Goal: Task Accomplishment & Management: Manage account settings

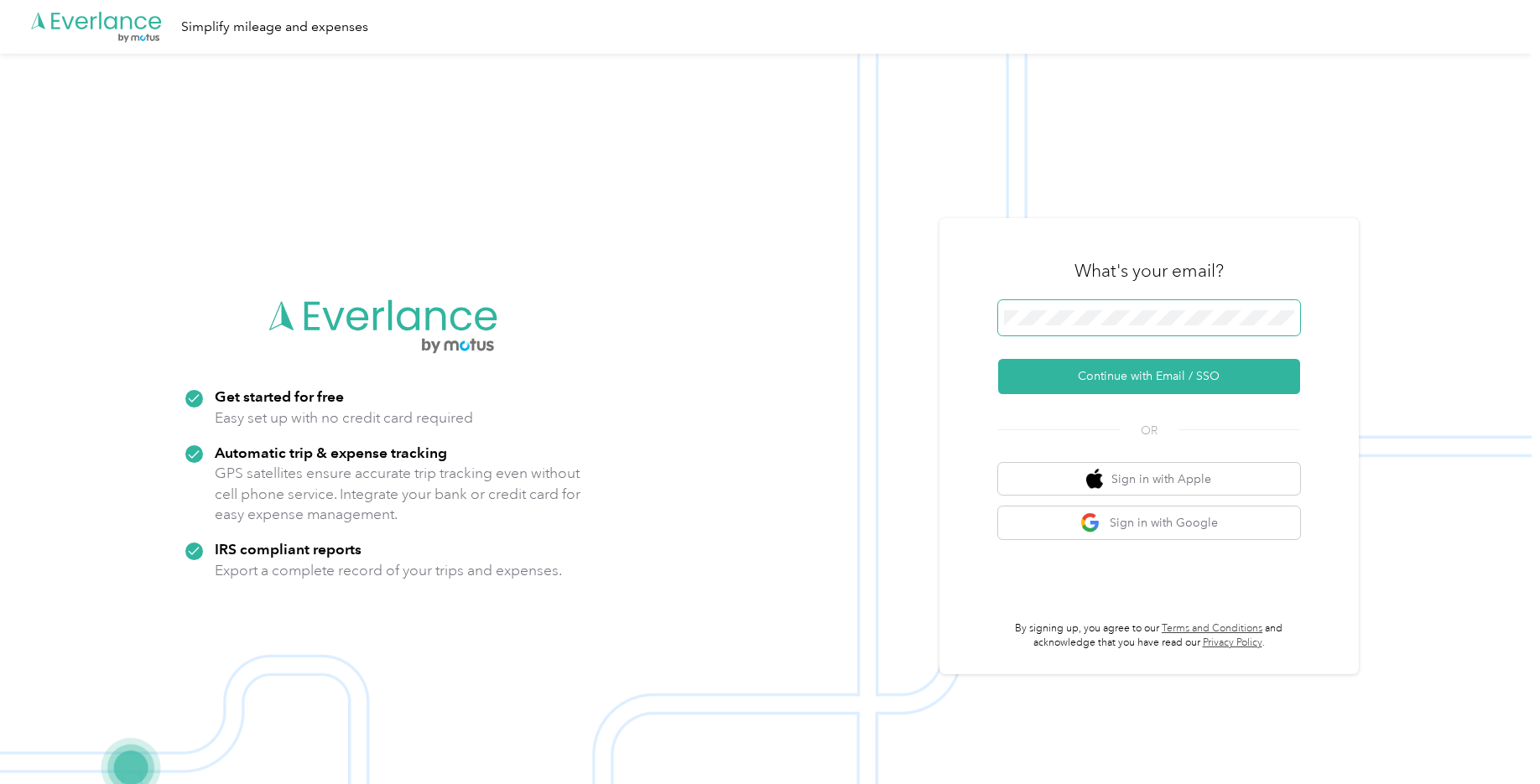
click at [998, 359] on button "Continue with Email / SSO" at bounding box center [1149, 376] width 302 height 35
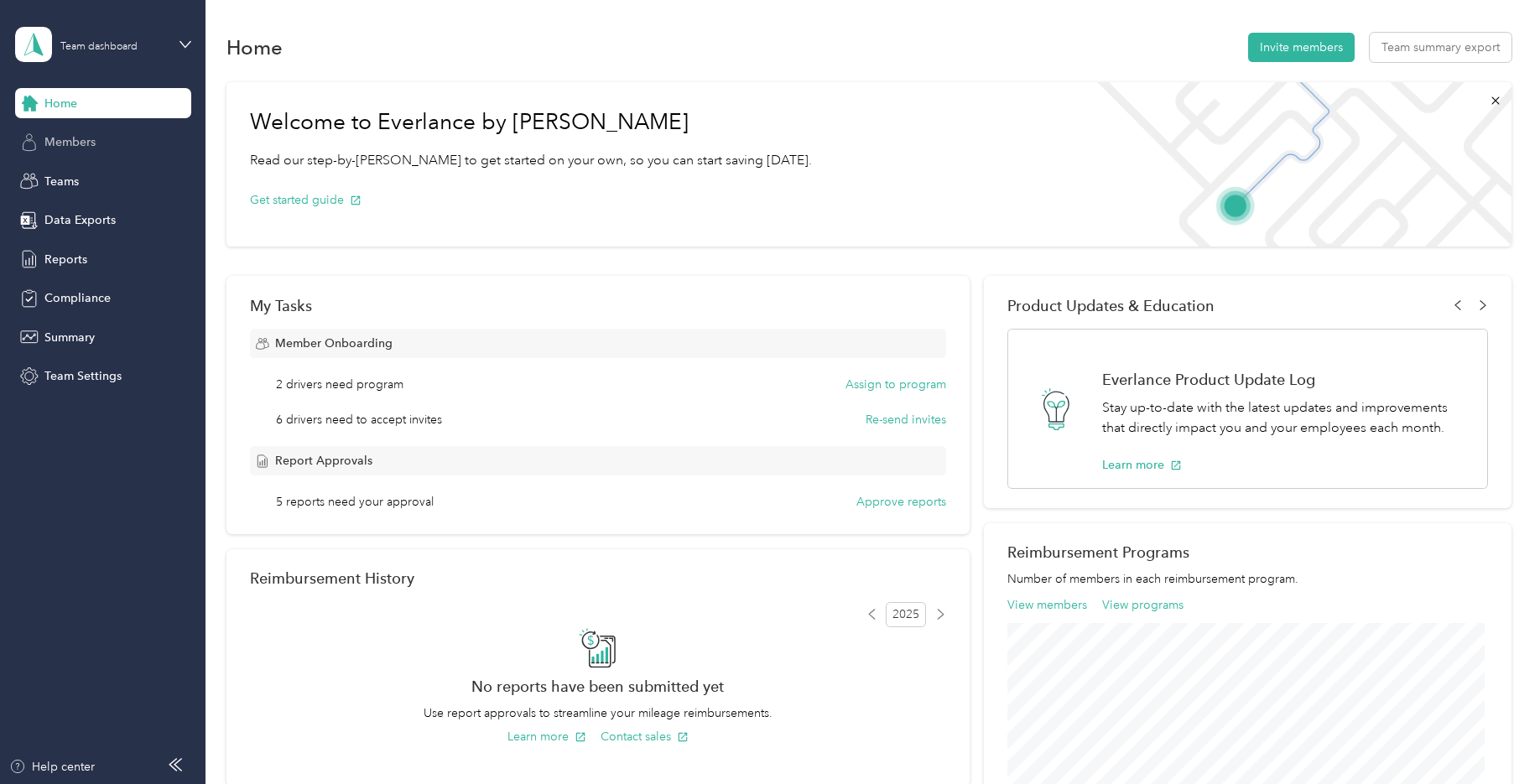
click at [68, 152] on div "Members" at bounding box center [103, 143] width 176 height 30
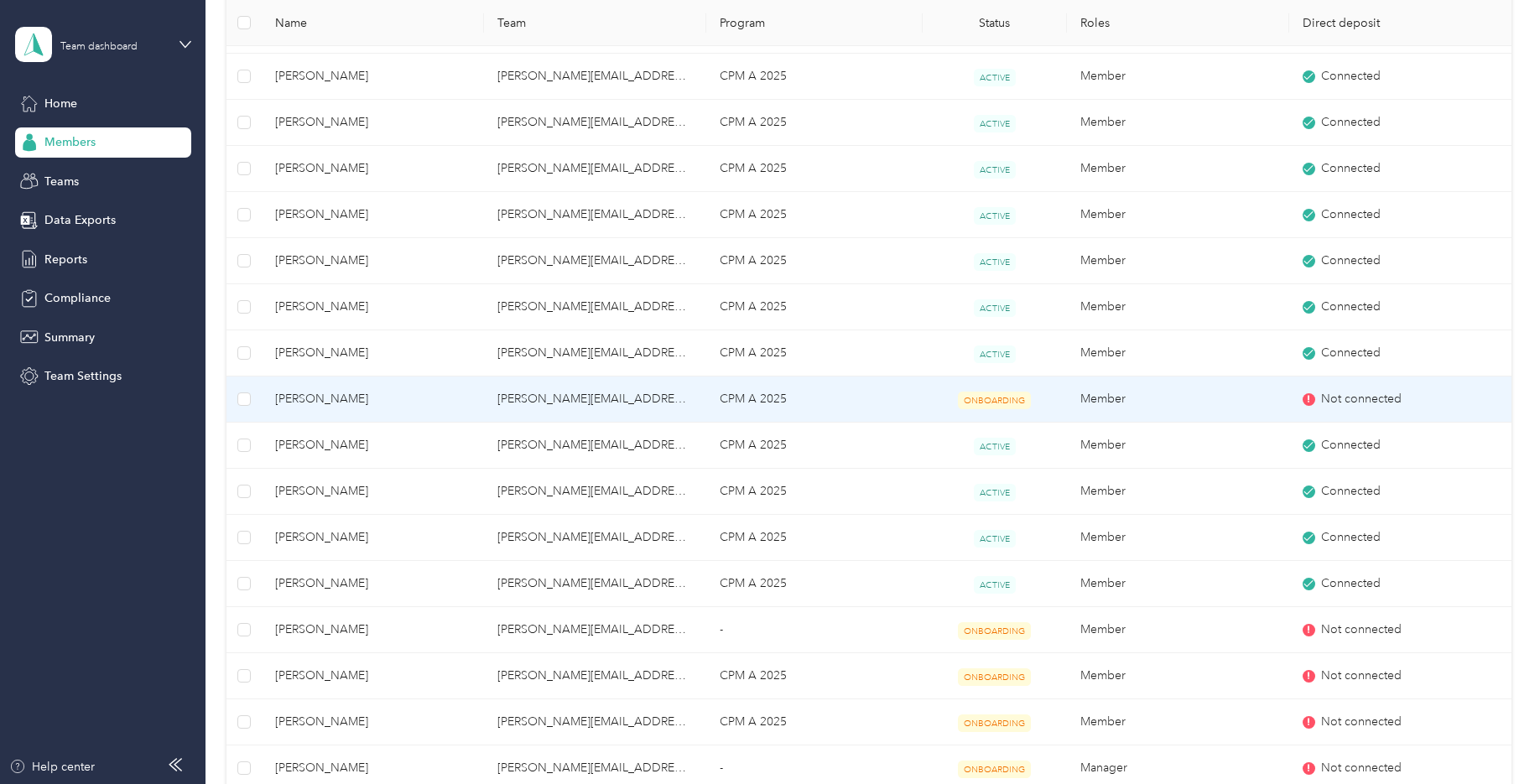
scroll to position [503, 0]
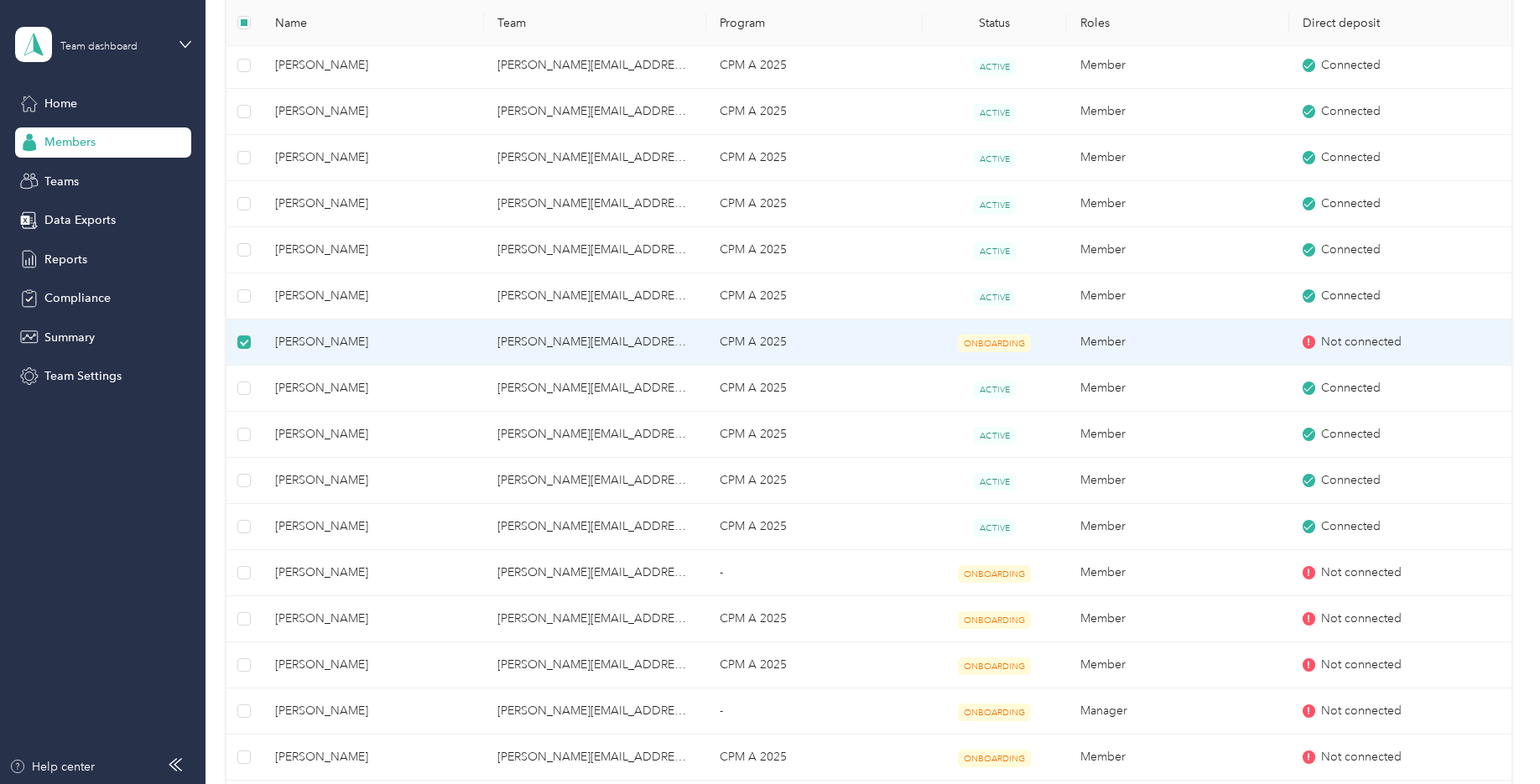
click at [990, 343] on span "ONBOARDING" at bounding box center [994, 344] width 73 height 18
click at [994, 352] on td "ONBOARDING" at bounding box center [995, 343] width 144 height 46
click at [294, 346] on span "[PERSON_NAME]" at bounding box center [373, 342] width 196 height 18
click at [313, 341] on span "[PERSON_NAME]" at bounding box center [373, 342] width 196 height 18
click at [91, 300] on span "Compliance" at bounding box center [77, 298] width 66 height 18
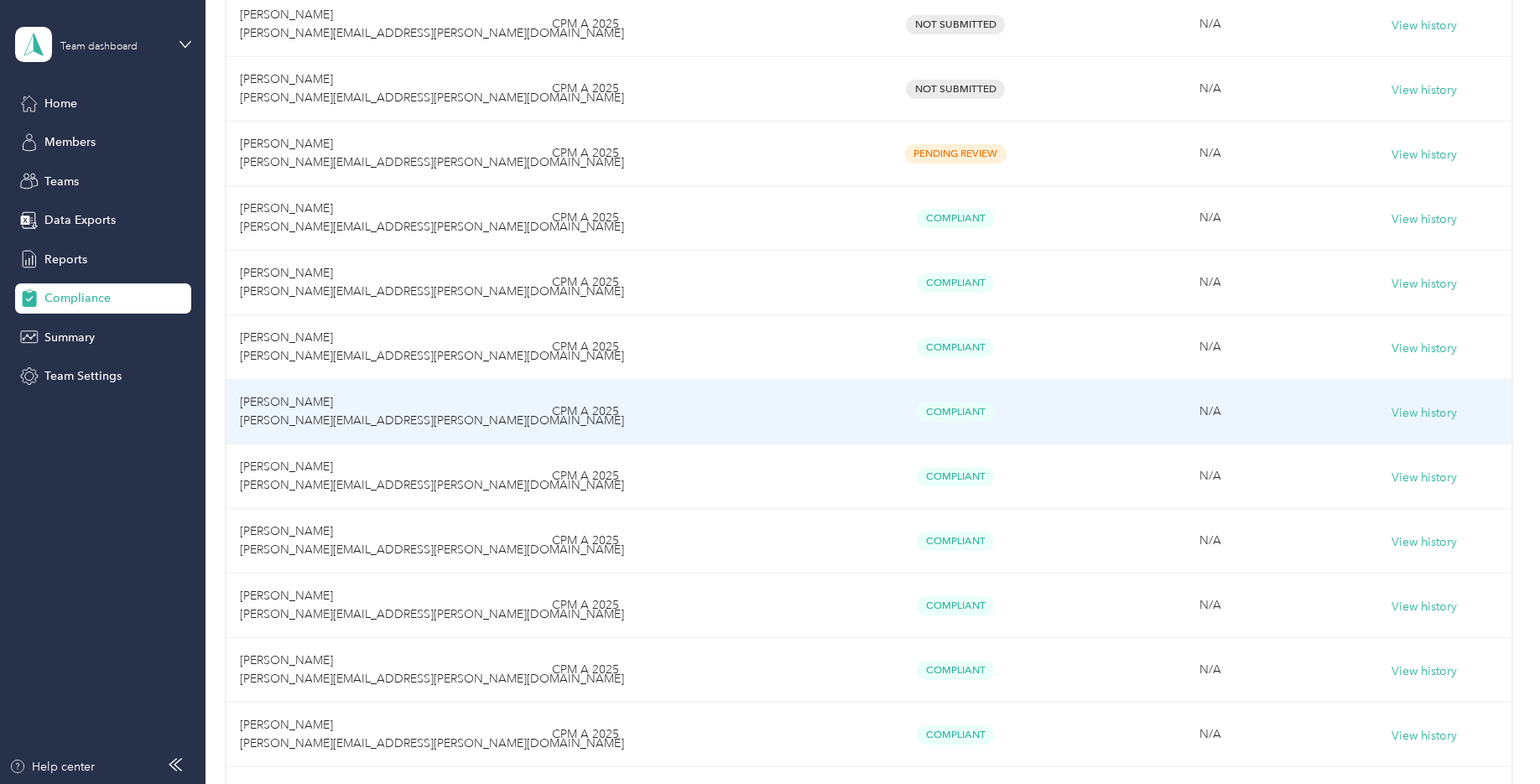
scroll to position [587, 0]
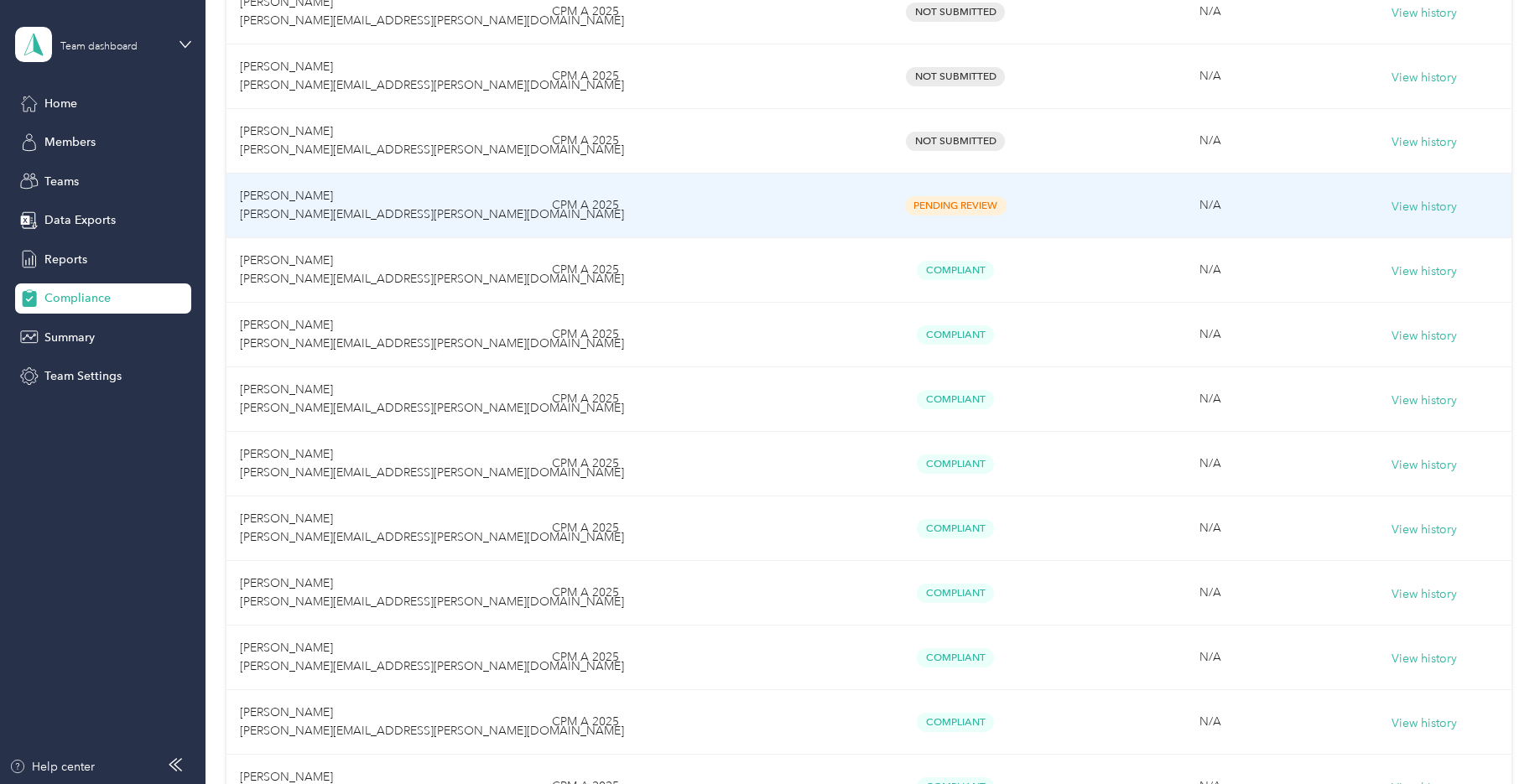
click at [970, 208] on span "Pending Review" at bounding box center [955, 206] width 101 height 19
click at [954, 204] on span "Pending Review" at bounding box center [955, 206] width 101 height 19
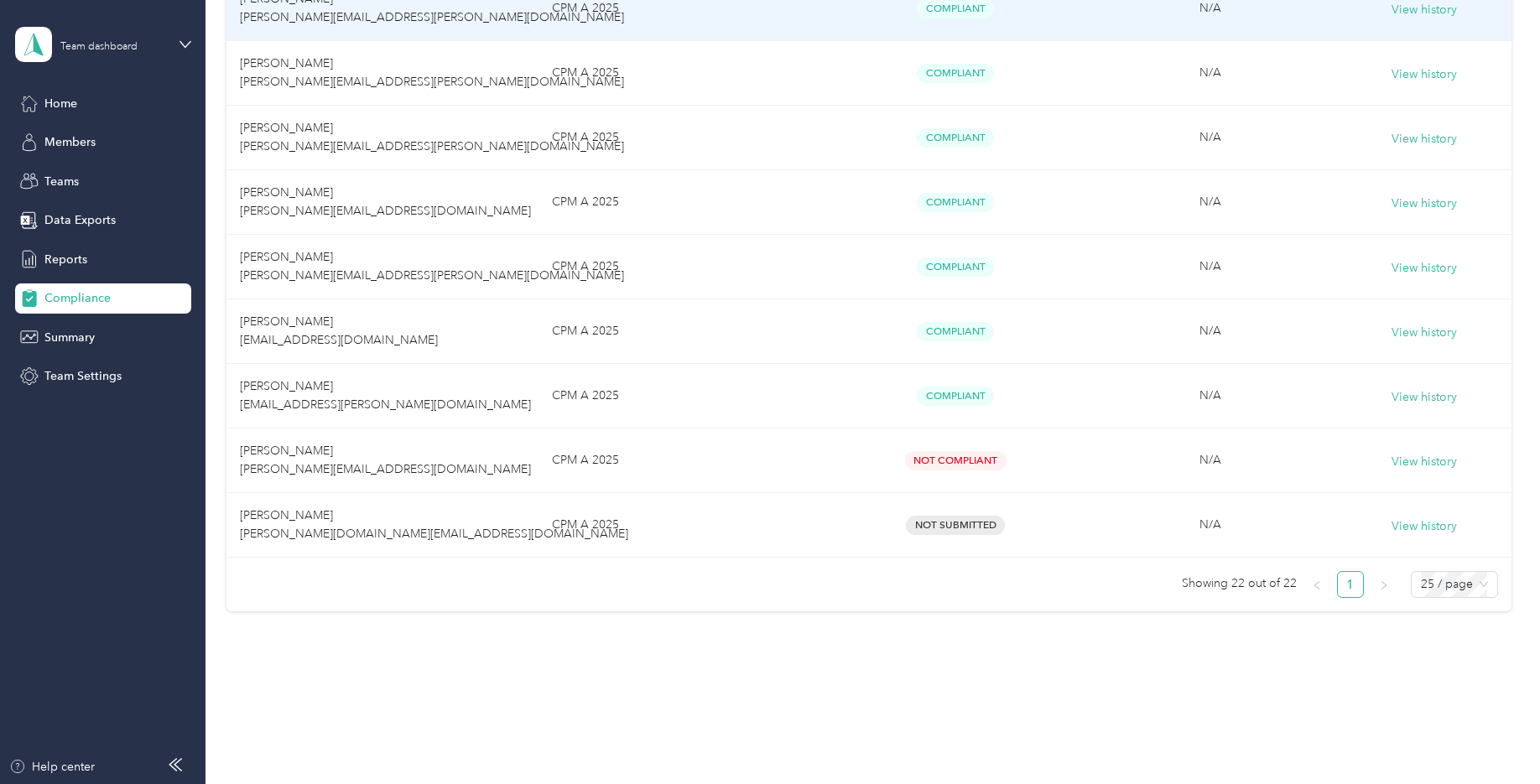
scroll to position [1237, 0]
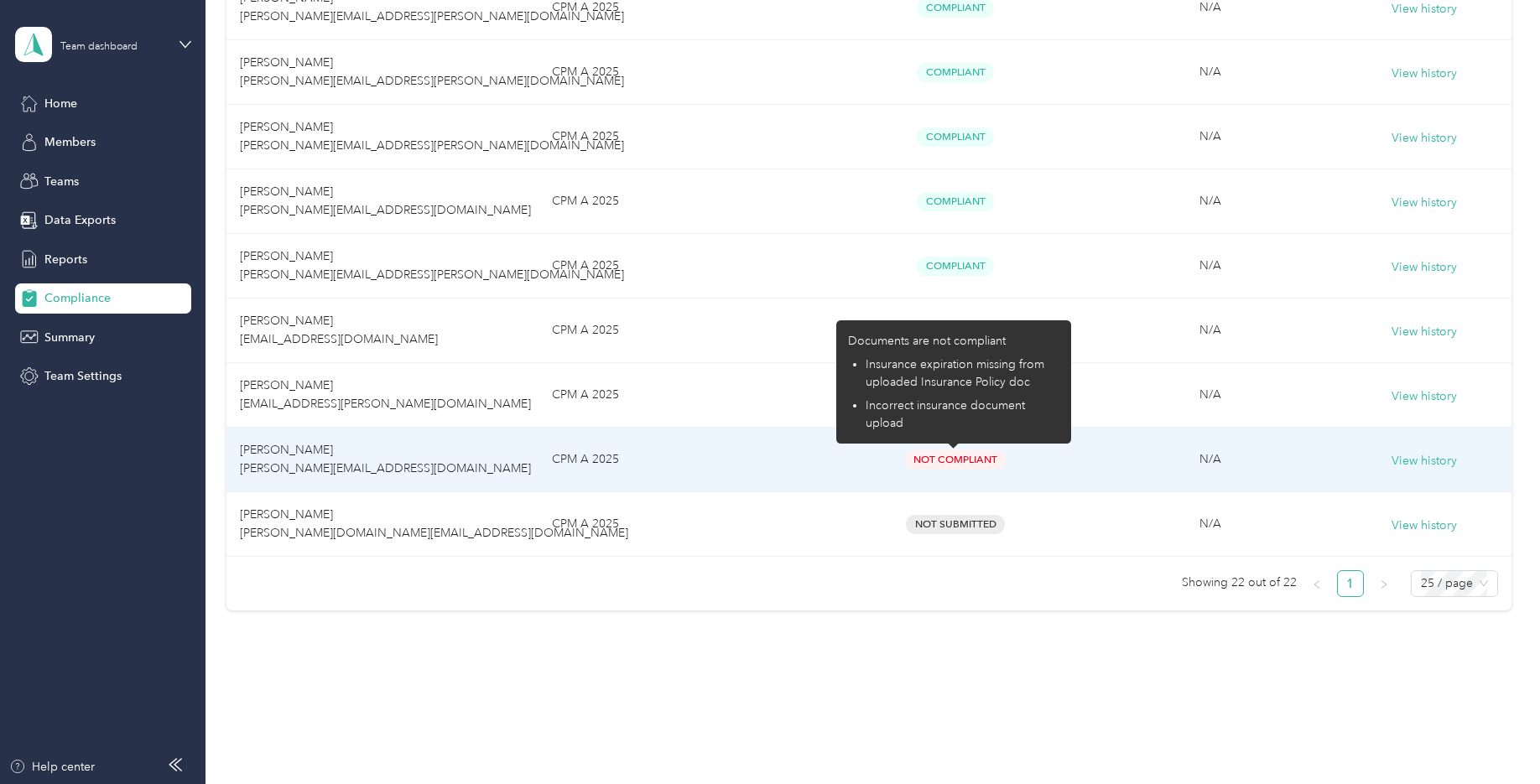
click at [953, 462] on span "Not Compliant" at bounding box center [955, 460] width 101 height 19
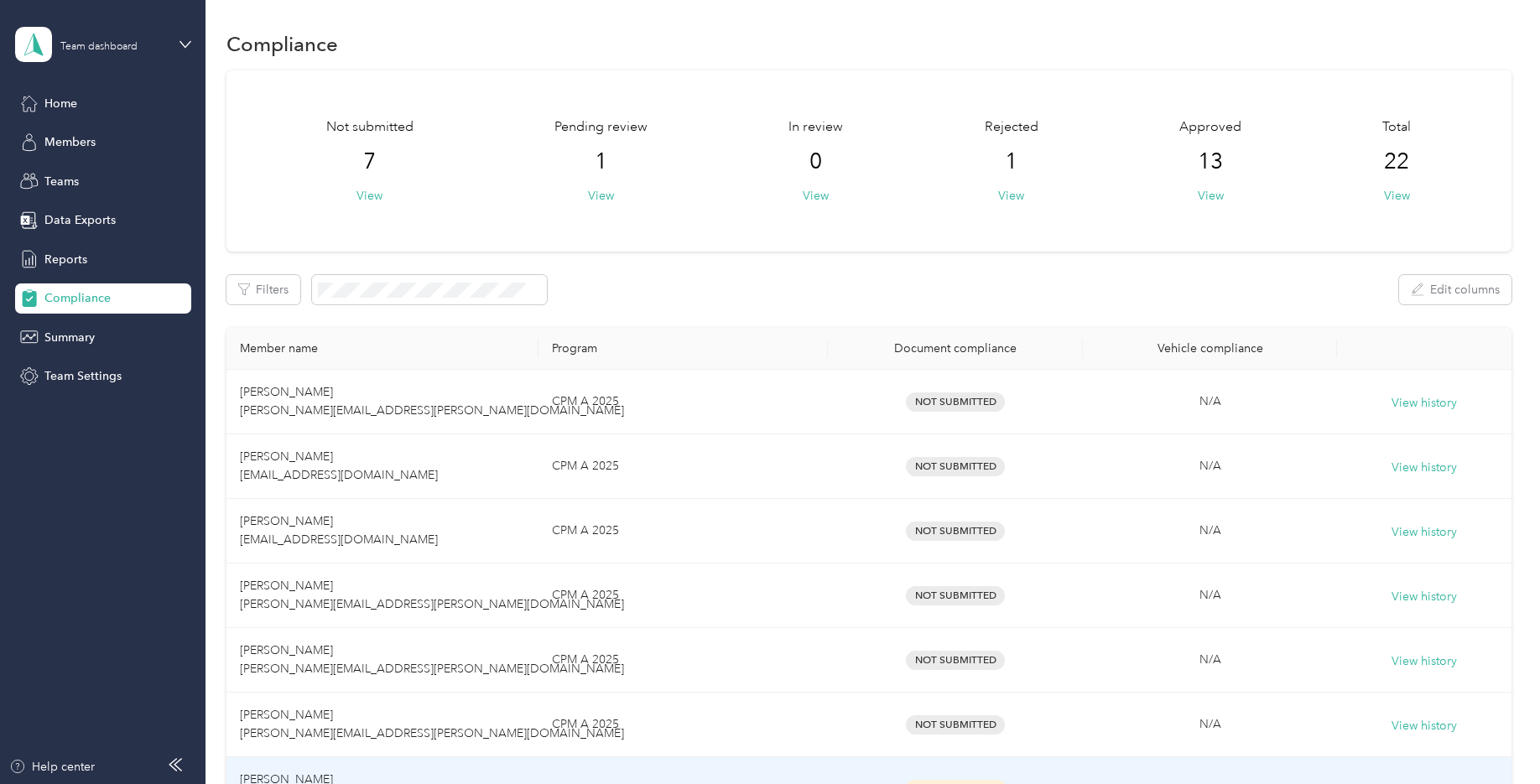
scroll to position [0, 0]
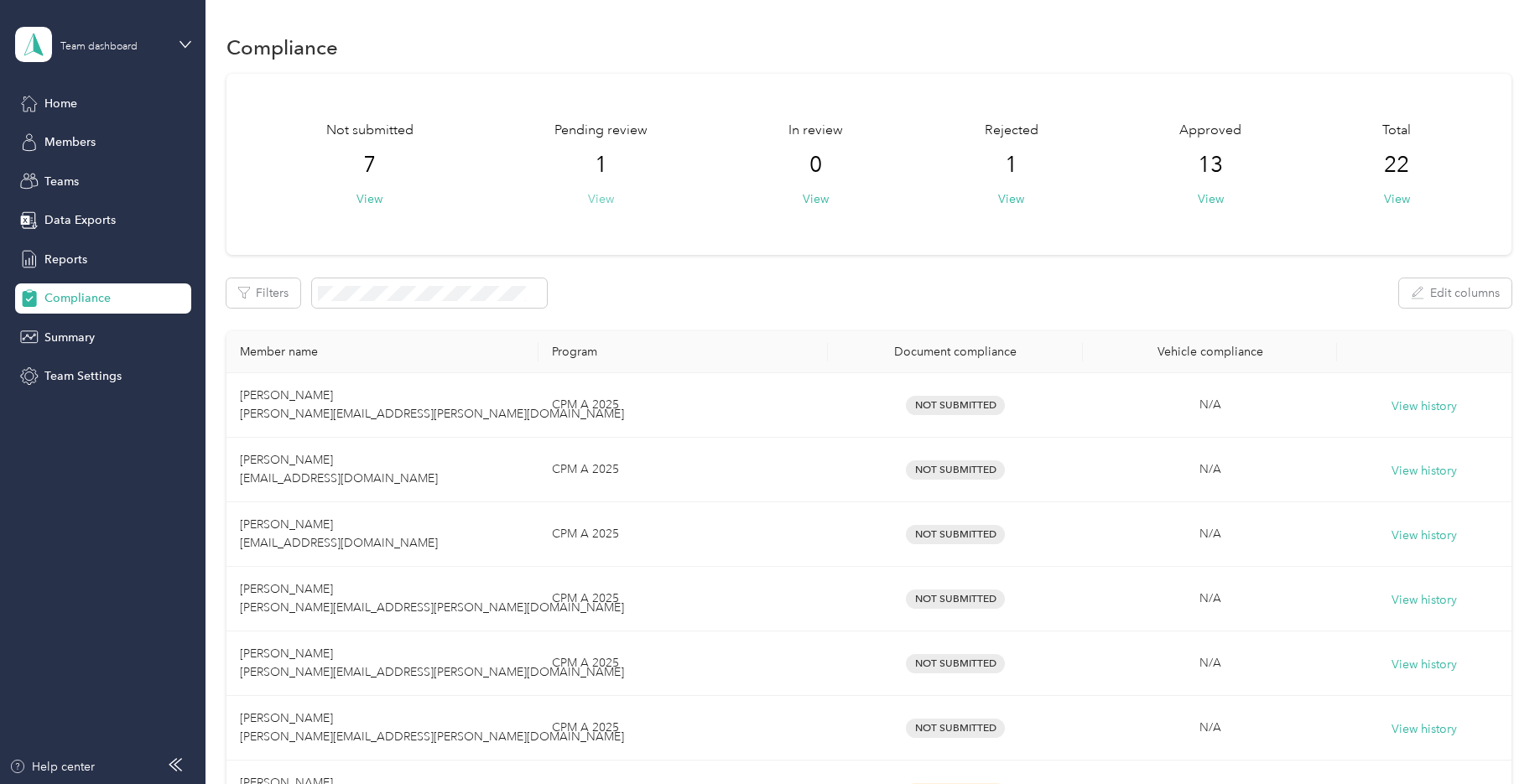
click at [600, 202] on button "View" at bounding box center [601, 199] width 26 height 18
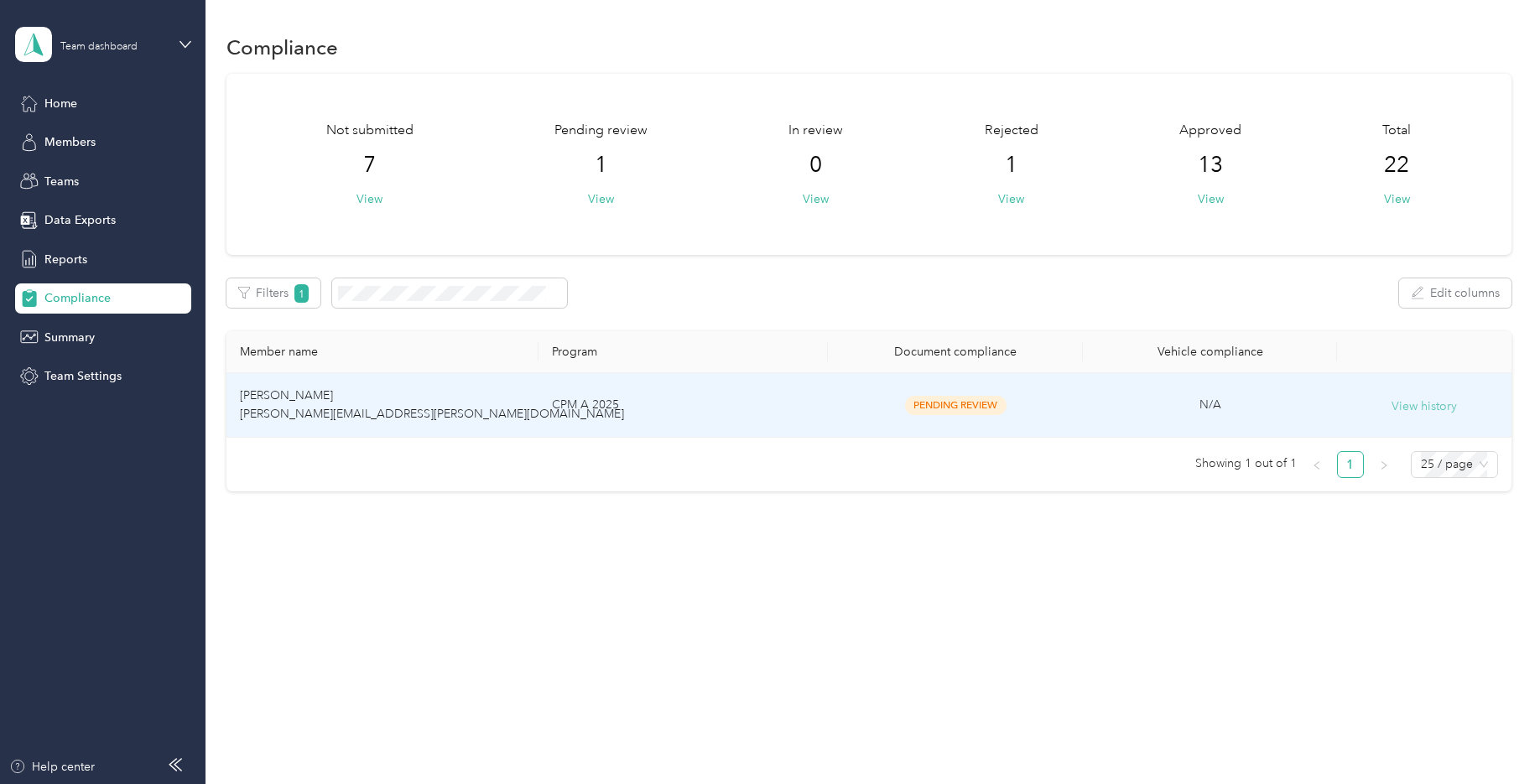
click at [1421, 404] on button "View history" at bounding box center [1424, 406] width 65 height 18
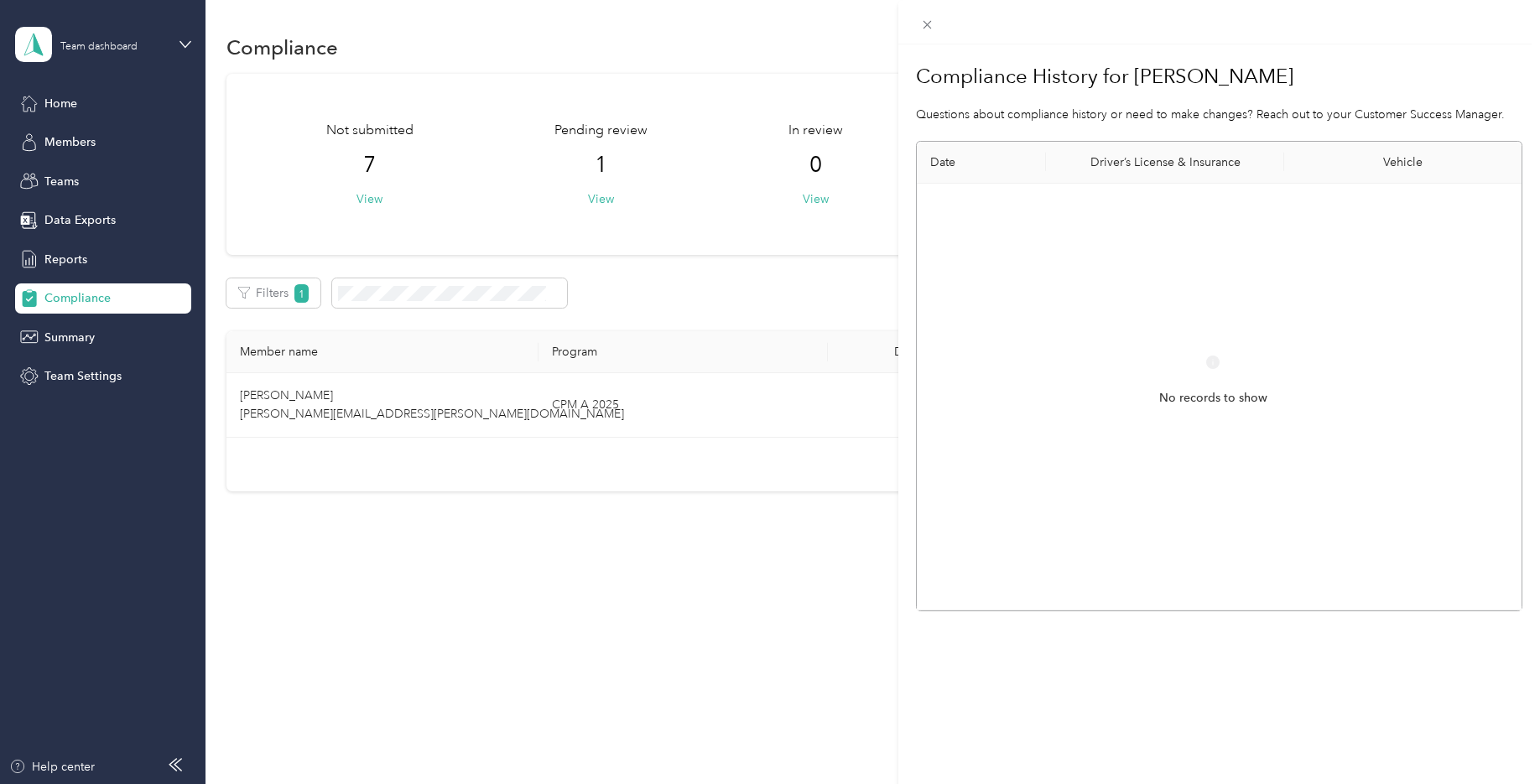
click at [1174, 169] on th "Driver’s License & Insurance" at bounding box center [1164, 163] width 237 height 42
click at [1377, 166] on th "Vehicle" at bounding box center [1402, 163] width 237 height 42
click at [941, 164] on th "Date" at bounding box center [981, 163] width 130 height 42
click at [1206, 398] on span "No records to show" at bounding box center [1212, 398] width 108 height 18
